Goal: Task Accomplishment & Management: Manage account settings

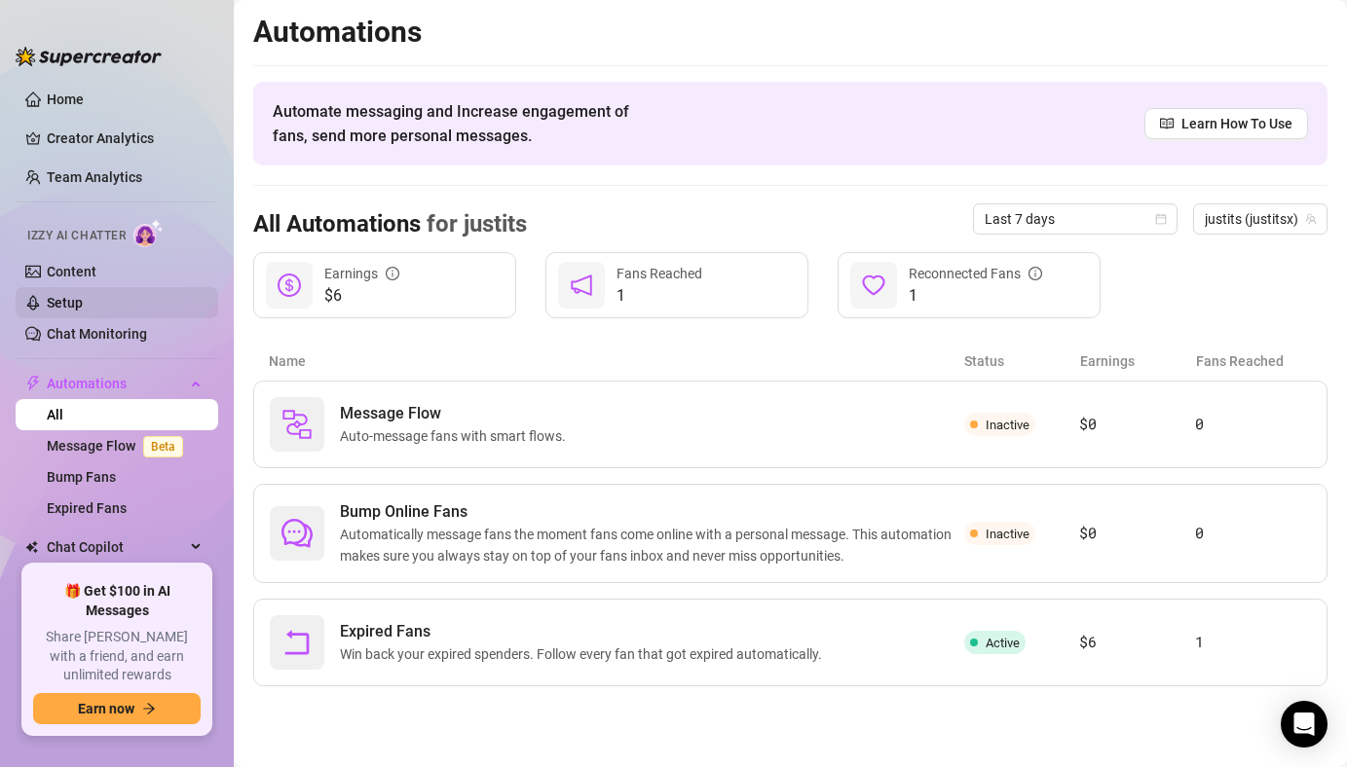
click at [83, 309] on link "Setup" at bounding box center [65, 303] width 36 height 16
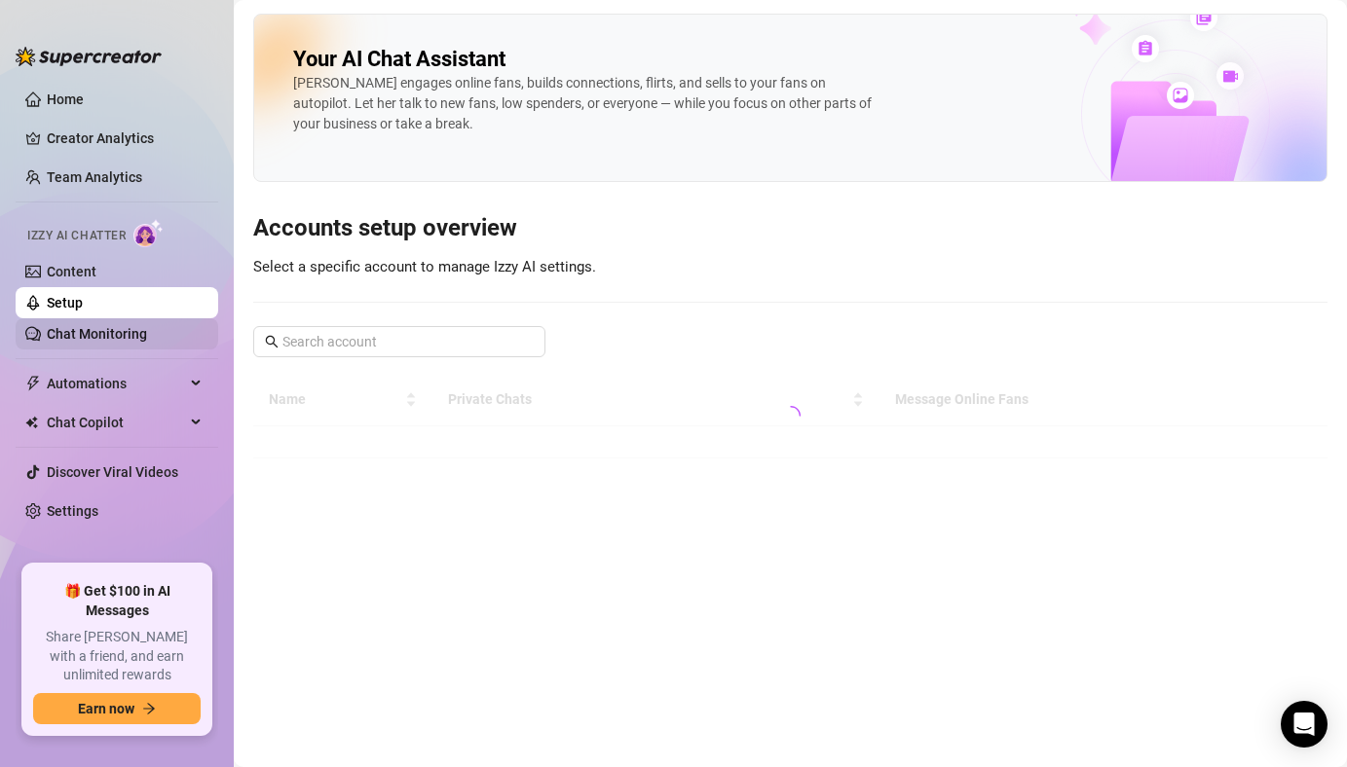
click at [147, 332] on link "Chat Monitoring" at bounding box center [97, 334] width 100 height 16
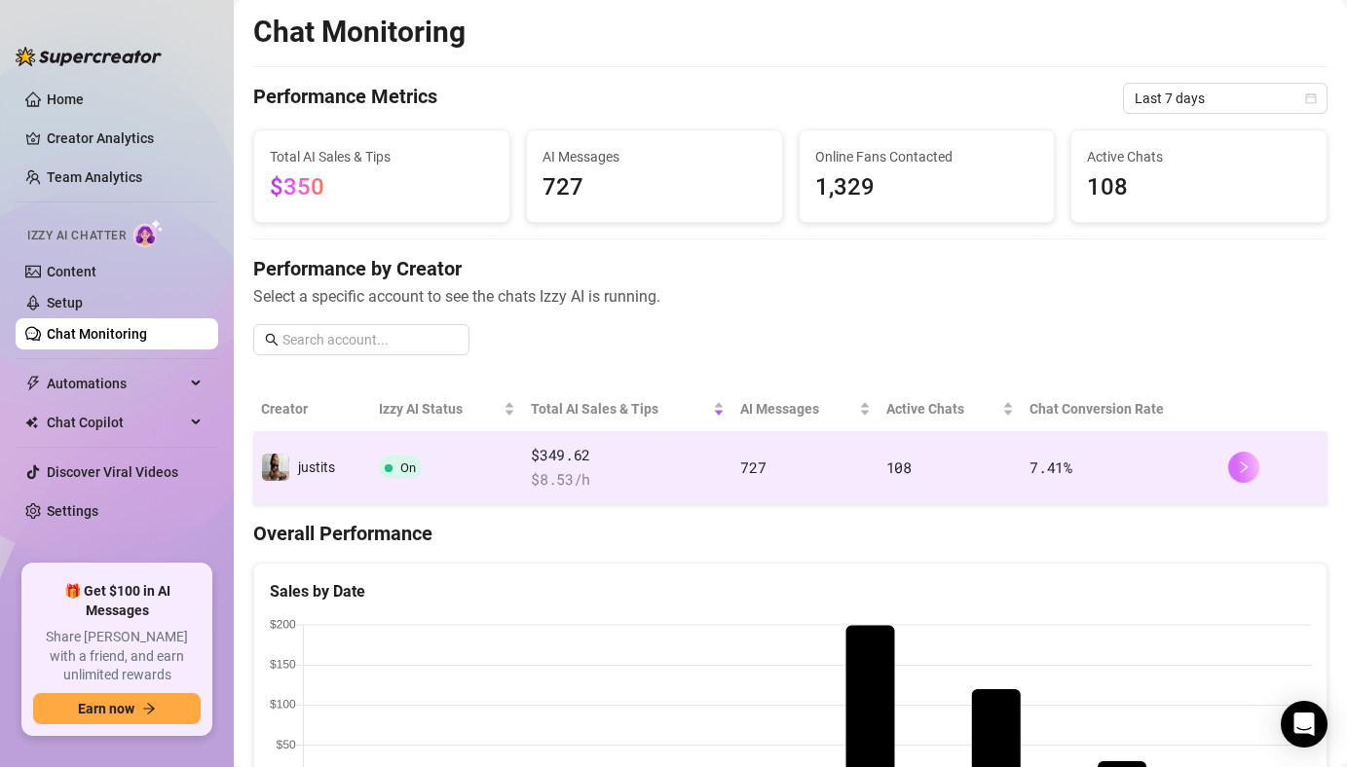
click at [1254, 462] on button "button" at bounding box center [1243, 467] width 31 height 31
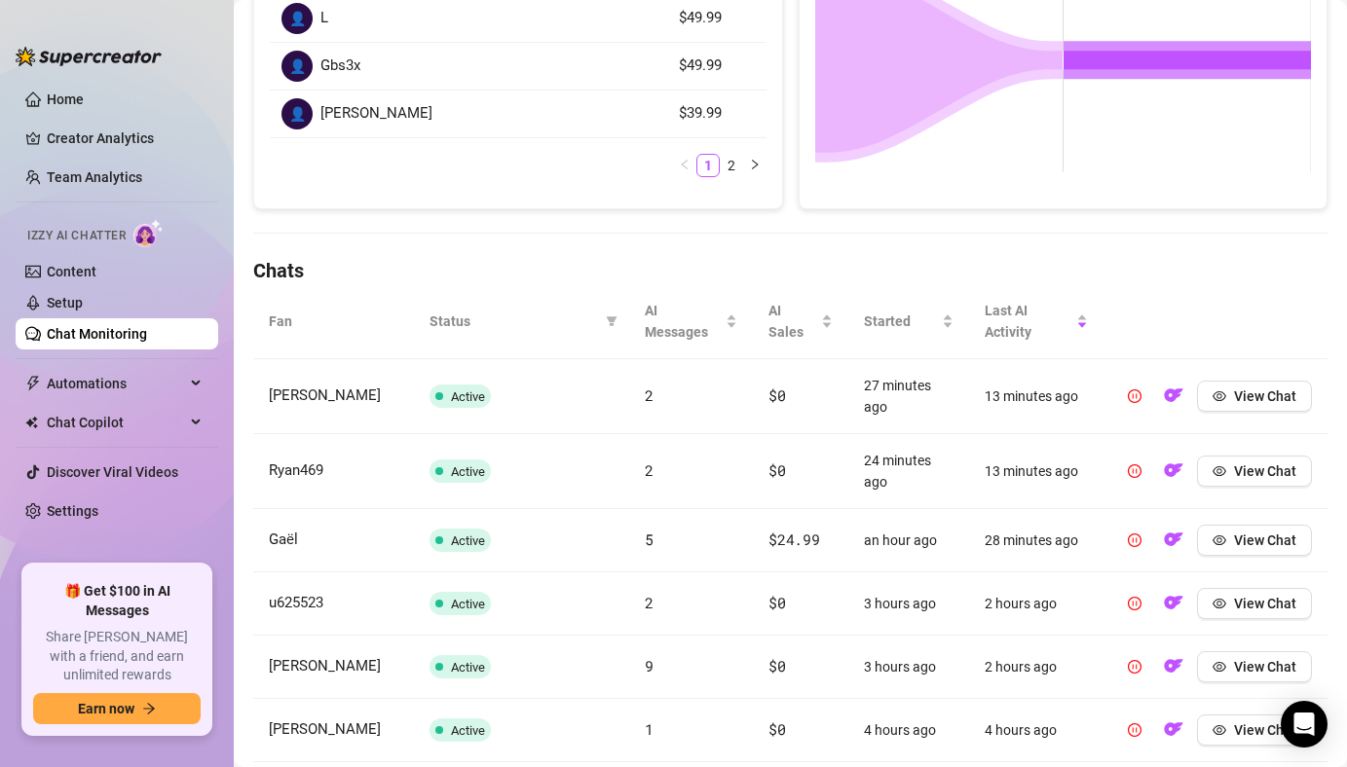
scroll to position [434, 0]
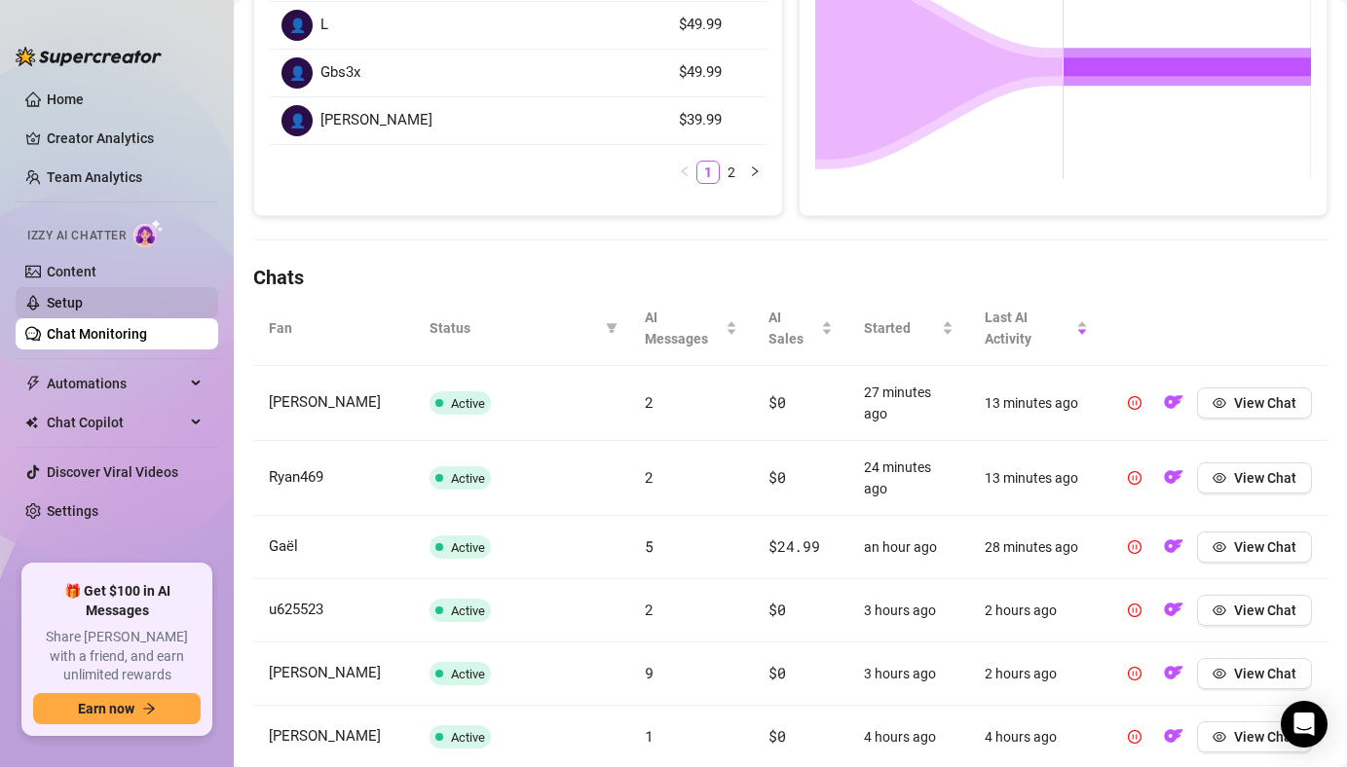
click at [83, 311] on link "Setup" at bounding box center [65, 303] width 36 height 16
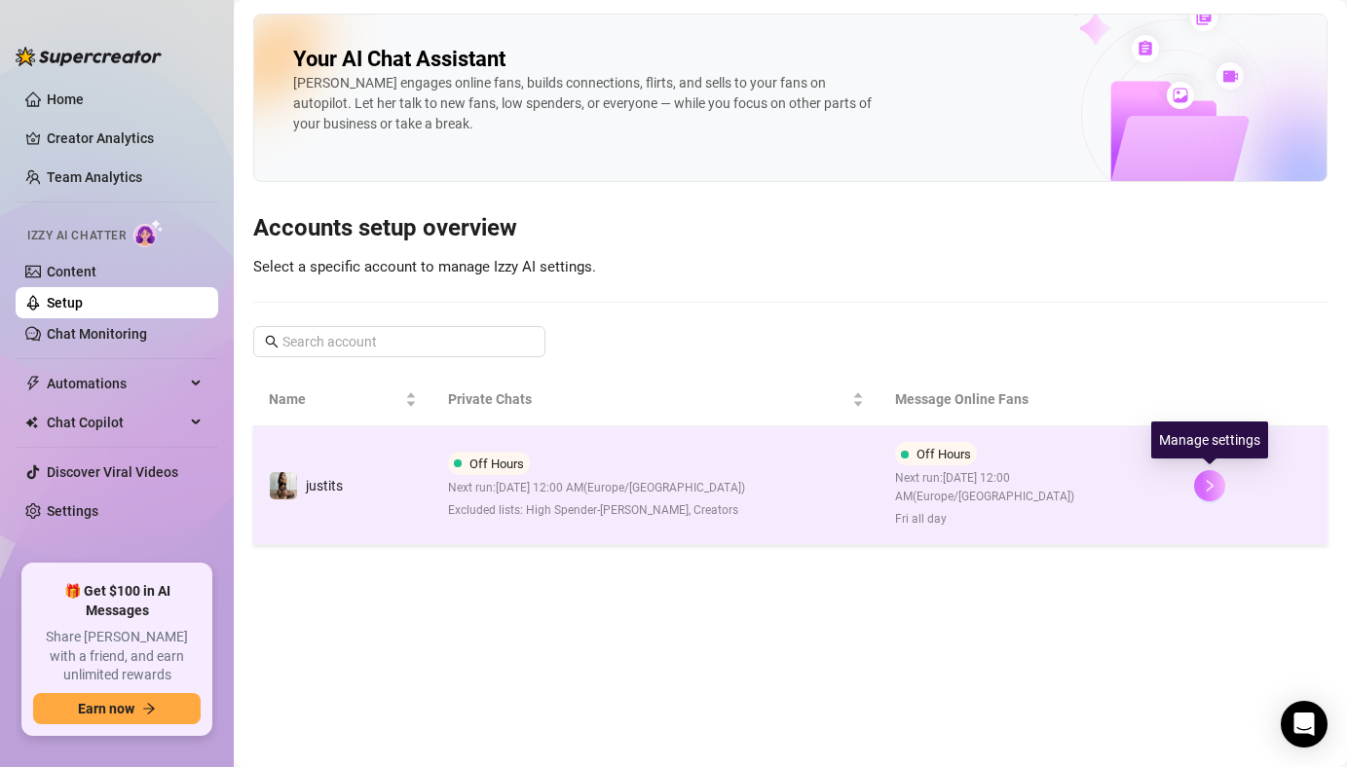
click at [1208, 486] on icon "right" at bounding box center [1209, 486] width 14 height 14
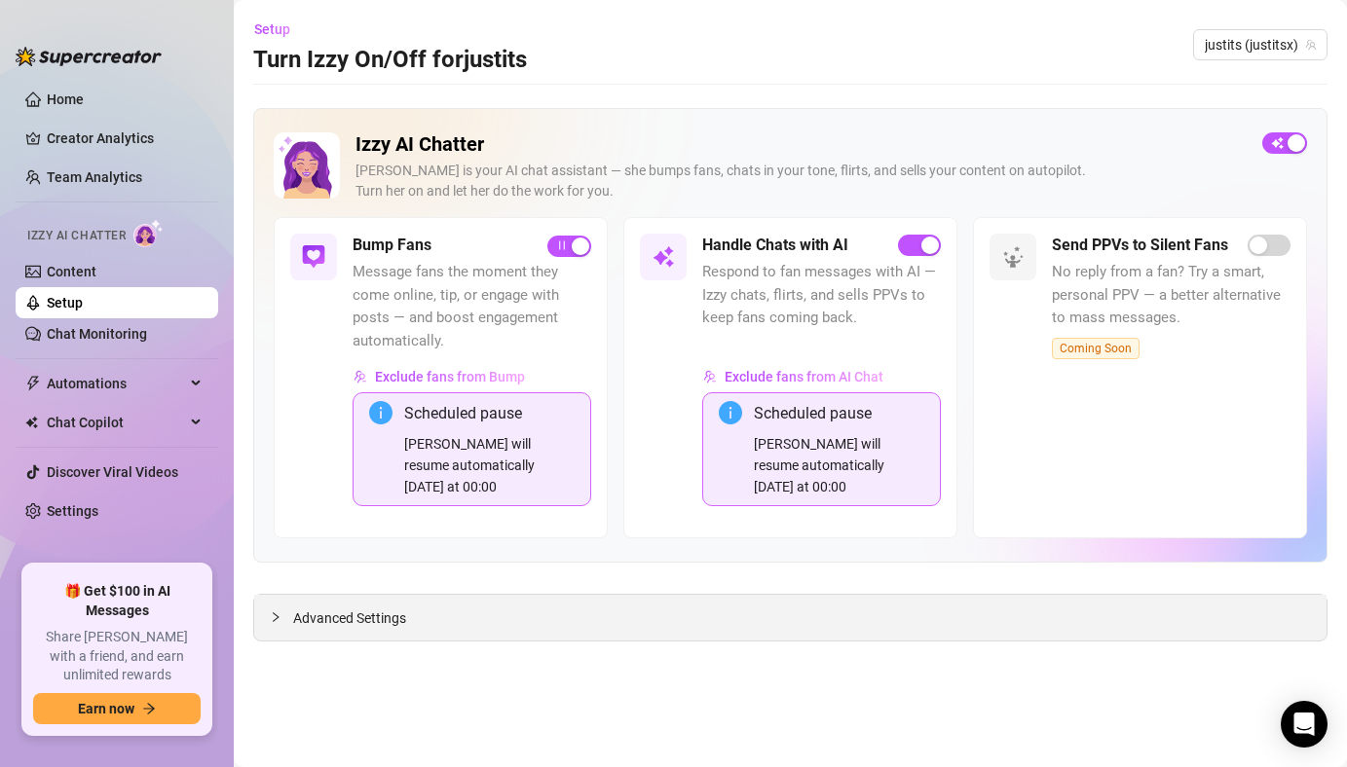
click at [271, 627] on div at bounding box center [281, 617] width 23 height 21
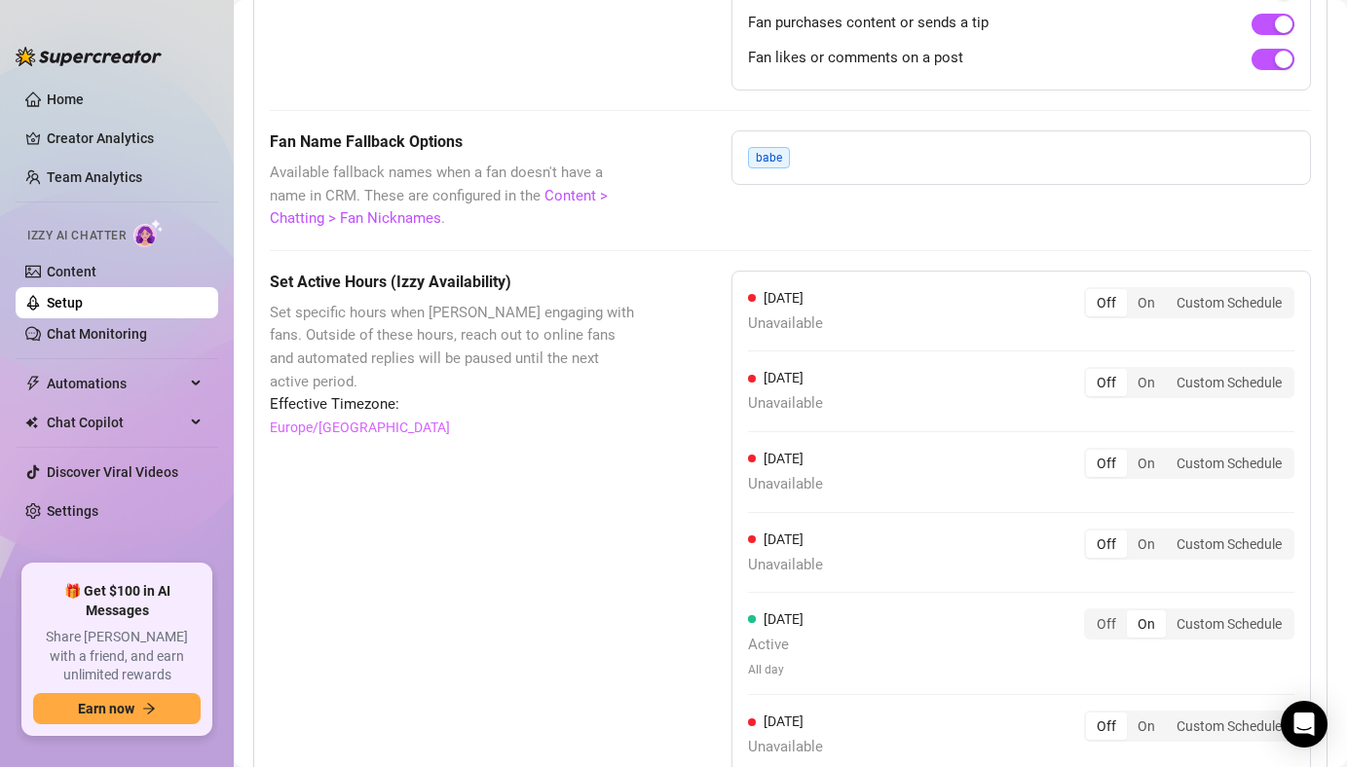
scroll to position [1882, 0]
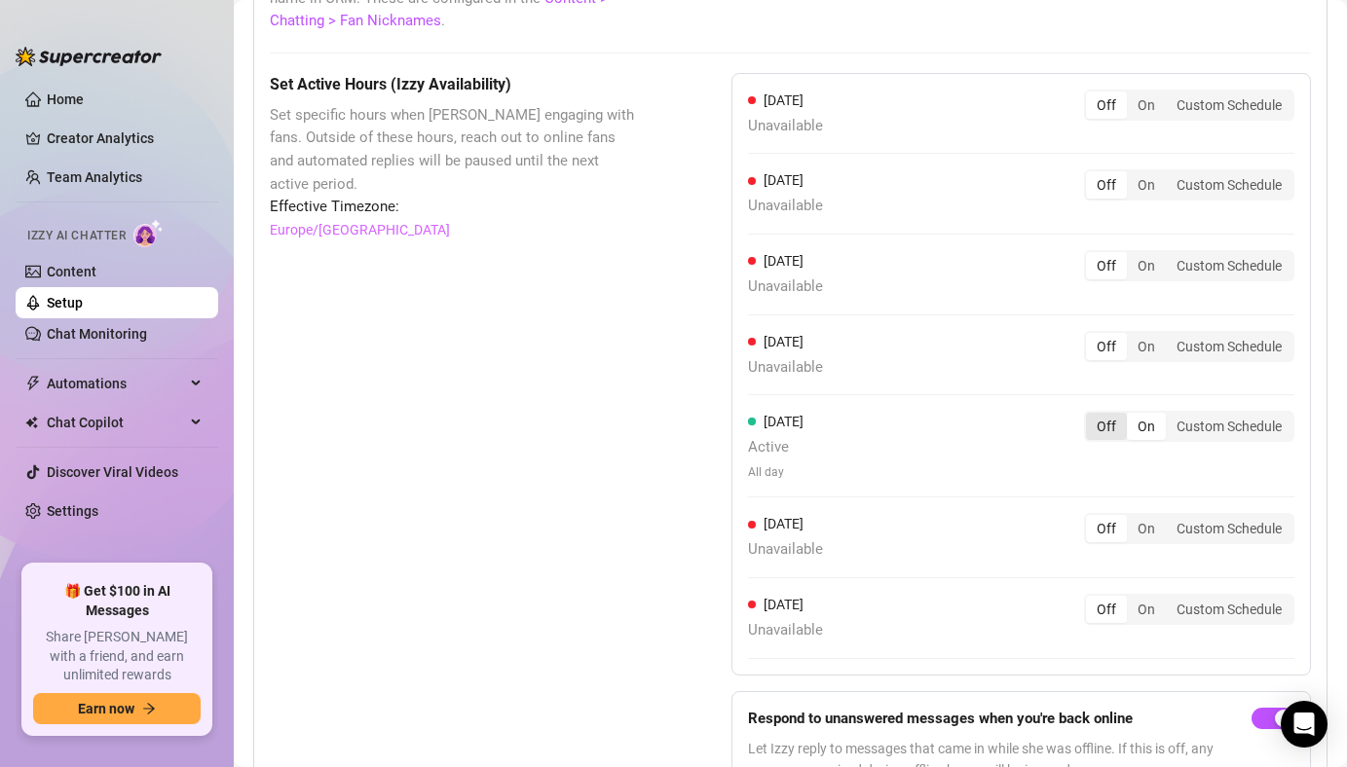
click at [1101, 425] on div "Off" at bounding box center [1106, 426] width 41 height 27
click at [1091, 416] on input "Off" at bounding box center [1091, 416] width 0 height 0
